Goal: Information Seeking & Learning: Learn about a topic

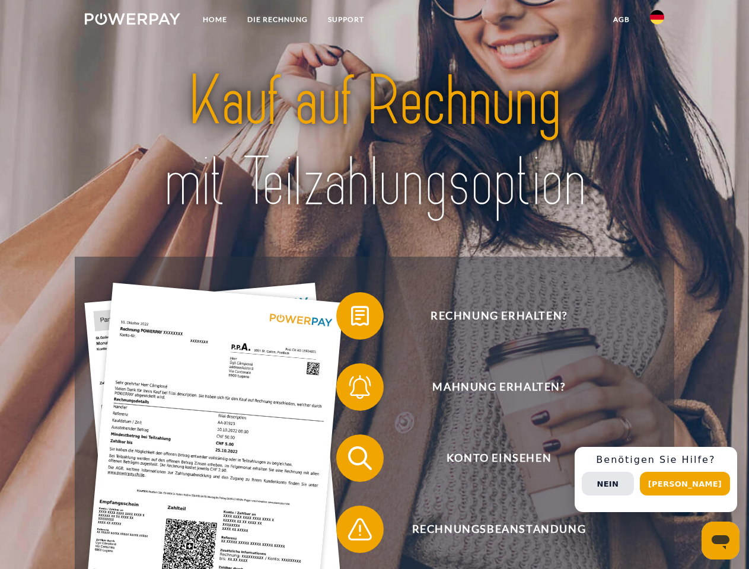
click at [132, 21] on img at bounding box center [132, 19] width 95 height 12
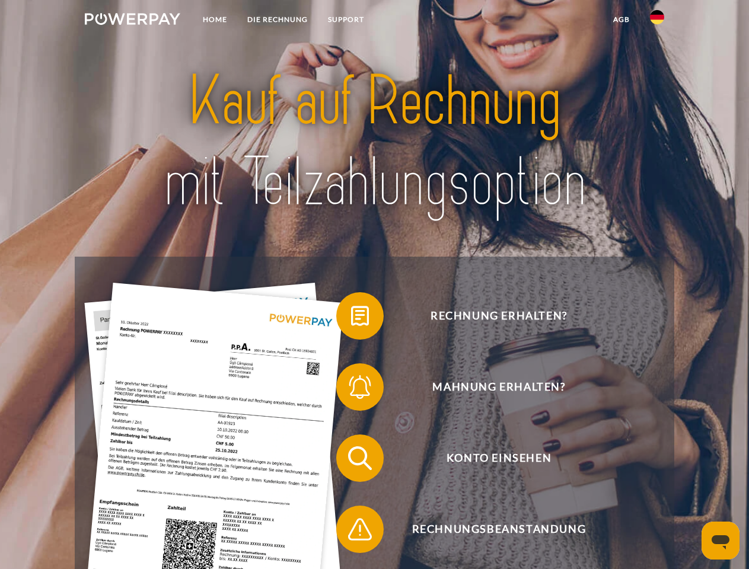
click at [657, 21] on img at bounding box center [657, 17] width 14 height 14
click at [621, 20] on link "agb" at bounding box center [621, 19] width 37 height 21
click at [351, 319] on span at bounding box center [342, 315] width 59 height 59
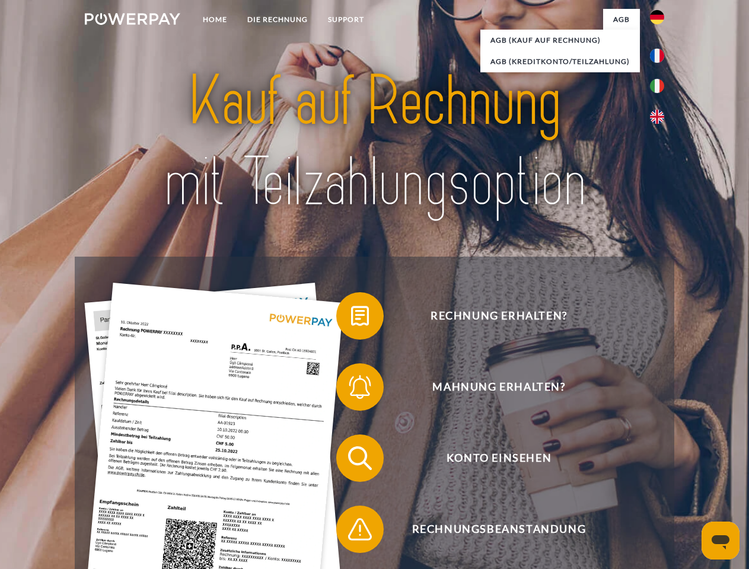
click at [351, 390] on span at bounding box center [342, 387] width 59 height 59
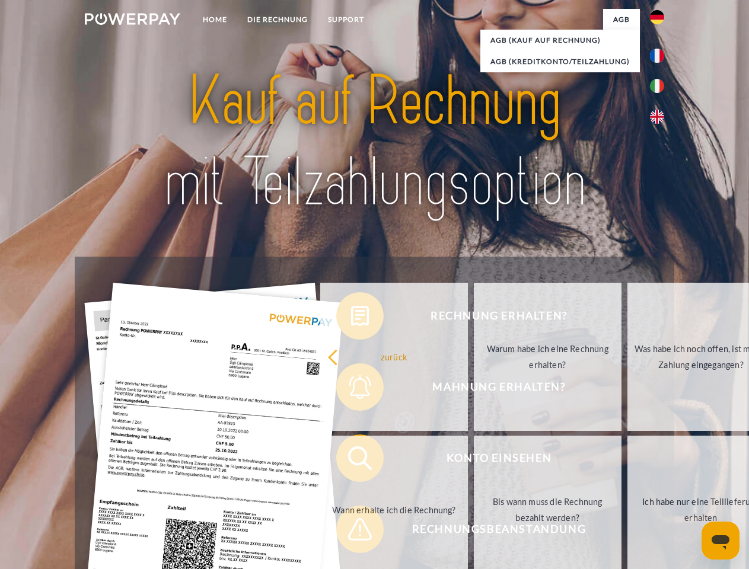
click at [474, 461] on link "Bis wann muss die Rechnung bezahlt werden?" at bounding box center [548, 510] width 148 height 148
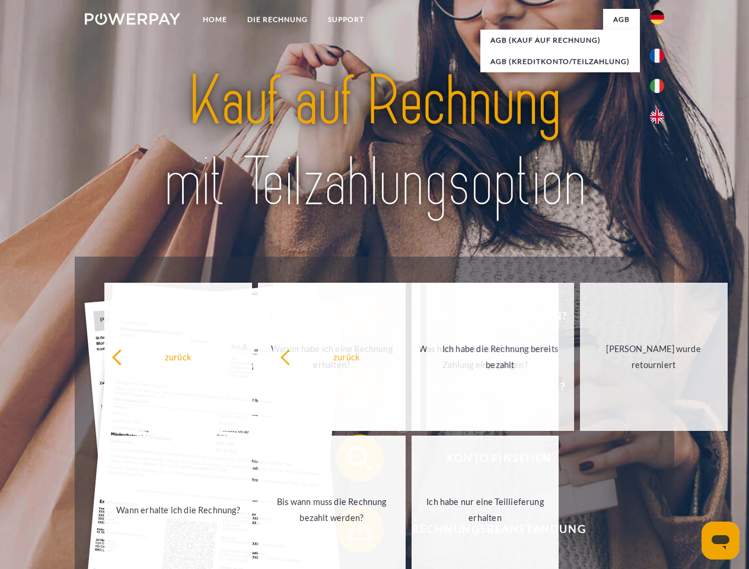
click at [351, 532] on span at bounding box center [342, 529] width 59 height 59
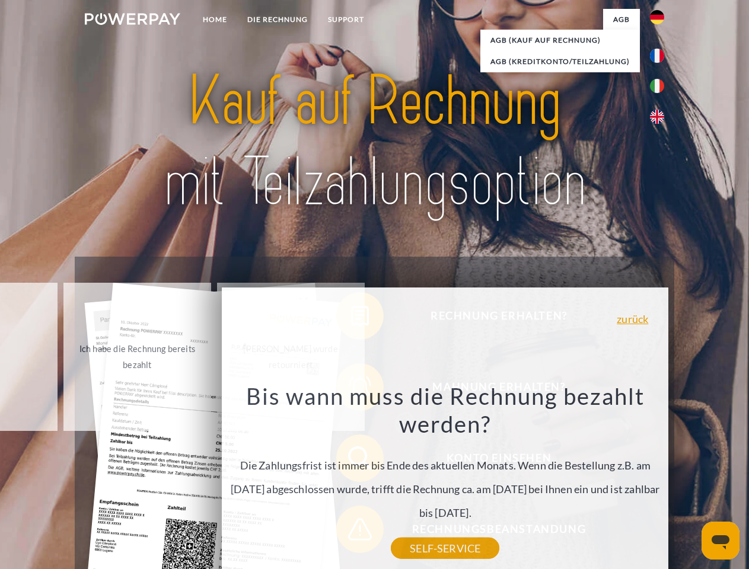
click at [660, 480] on div "Rechnung erhalten? Mahnung erhalten? Konto einsehen" at bounding box center [374, 494] width 599 height 475
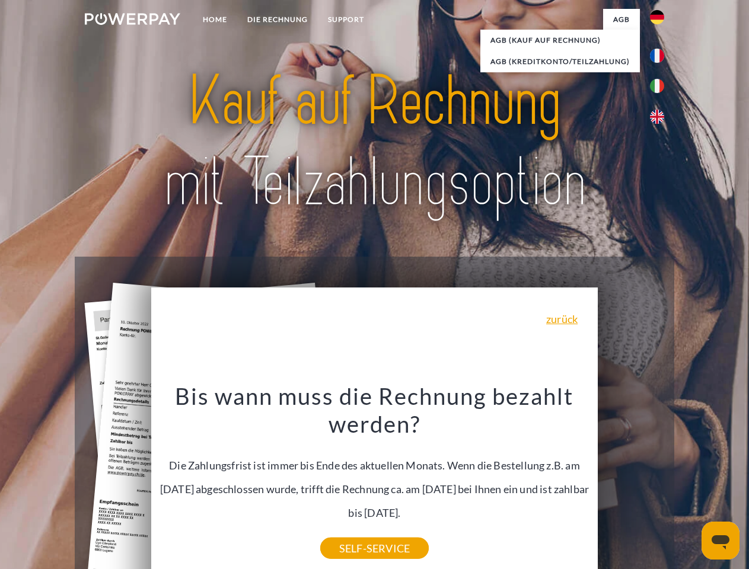
click at [631, 482] on span "Konto einsehen" at bounding box center [499, 458] width 291 height 47
click at [689, 484] on header "Home DIE RECHNUNG SUPPORT" at bounding box center [374, 409] width 749 height 819
